Goal: Task Accomplishment & Management: Complete application form

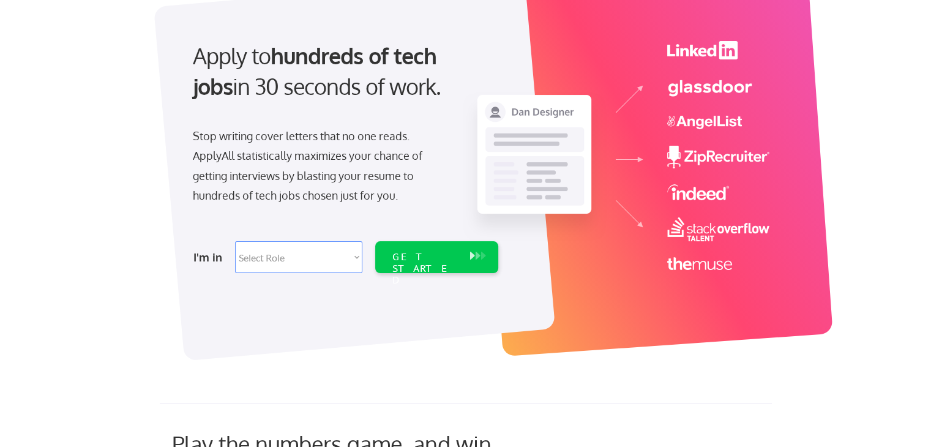
scroll to position [122, 0]
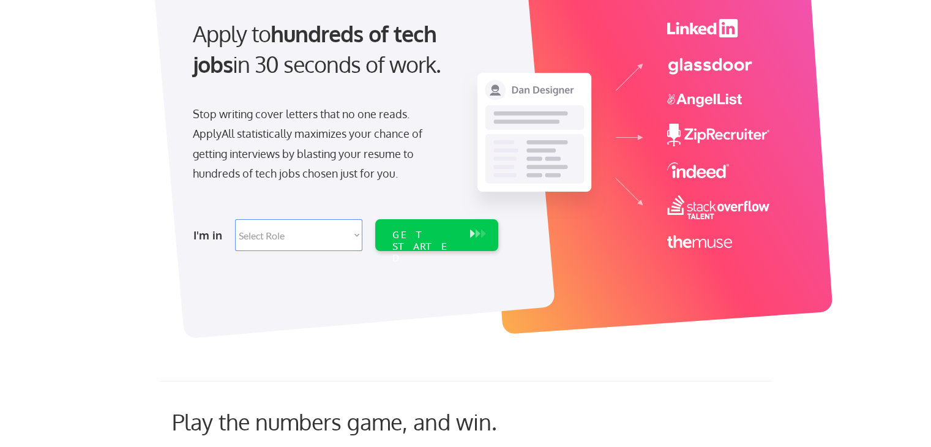
click at [303, 225] on select "Select Role Software Engineering Product Management Customer Success Sales UI/U…" at bounding box center [298, 235] width 127 height 32
select select ""technical_project_program_mgmt""
click at [235, 219] on select "Select Role Software Engineering Product Management Customer Success Sales UI/U…" at bounding box center [298, 235] width 127 height 32
select select ""technical_project_program_mgmt""
click at [444, 234] on div "GET STARTED" at bounding box center [424, 246] width 65 height 35
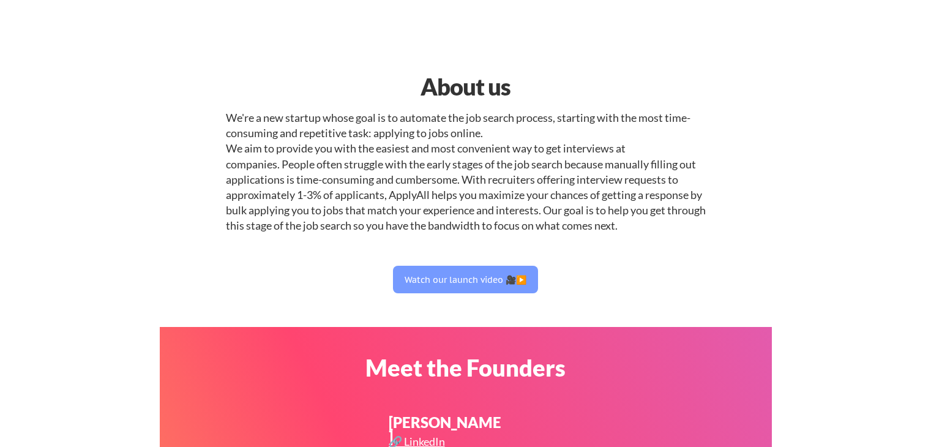
select select ""technical_project_program_mgmt""
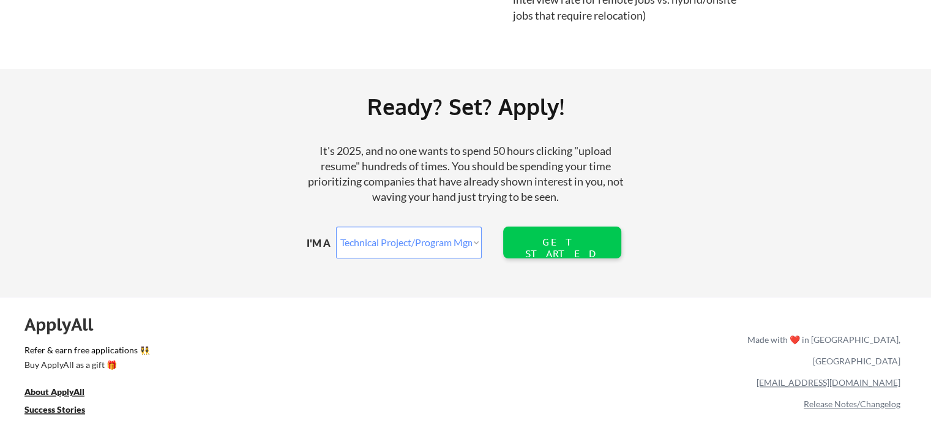
scroll to position [1458, 0]
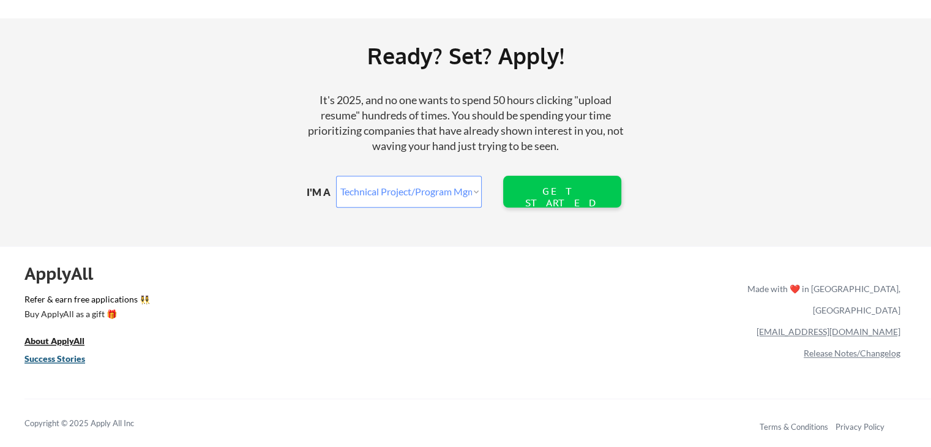
click at [78, 363] on u "Success Stories" at bounding box center [54, 358] width 61 height 10
